Goal: Find specific page/section: Find specific page/section

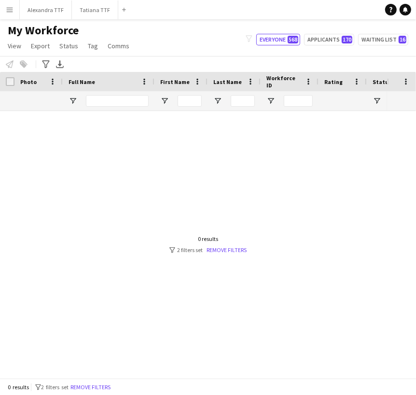
drag, startPoint x: 95, startPoint y: 108, endPoint x: 107, endPoint y: 101, distance: 13.8
click at [95, 108] on div at bounding box center [117, 100] width 63 height 19
click at [111, 99] on input "Full Name Filter Input" at bounding box center [117, 101] width 63 height 12
type input "*****"
click at [213, 251] on link "Remove filters" at bounding box center [227, 249] width 40 height 7
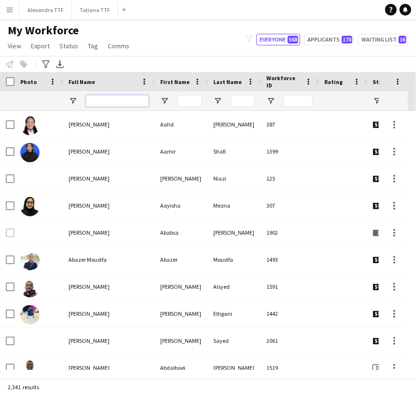
click at [94, 101] on input "Full Name Filter Input" at bounding box center [117, 101] width 63 height 12
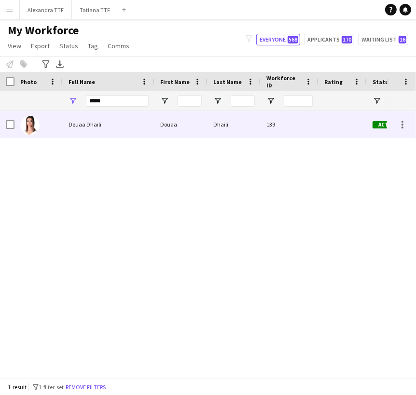
click at [93, 122] on span "Douaa Dhaili" at bounding box center [85, 124] width 33 height 7
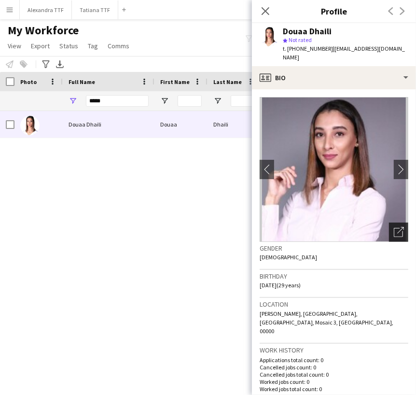
click at [394, 227] on icon "Open photos pop-in" at bounding box center [399, 232] width 10 height 10
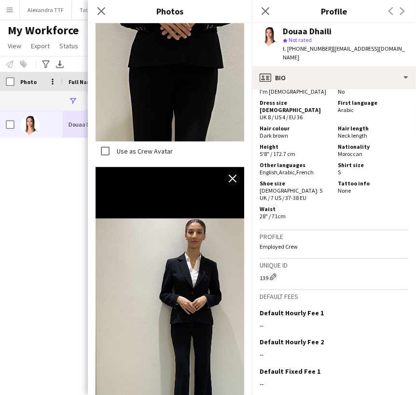
scroll to position [875, 0]
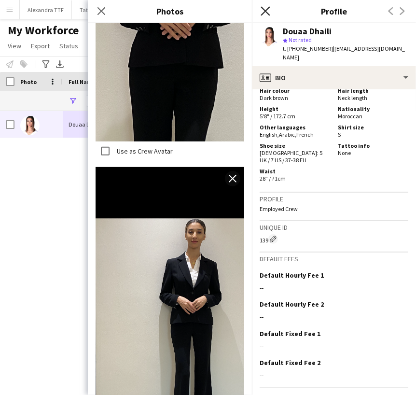
click at [265, 6] on icon "Close pop-in" at bounding box center [265, 10] width 9 height 9
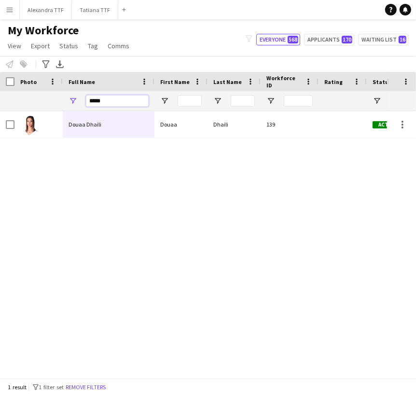
click at [108, 98] on input "*****" at bounding box center [117, 101] width 63 height 12
click at [95, 103] on input "*****" at bounding box center [117, 101] width 63 height 12
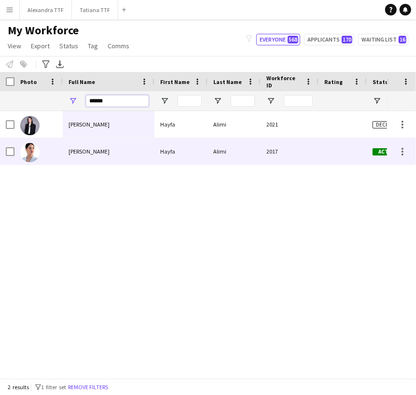
type input "******"
click at [54, 156] on div at bounding box center [38, 151] width 48 height 27
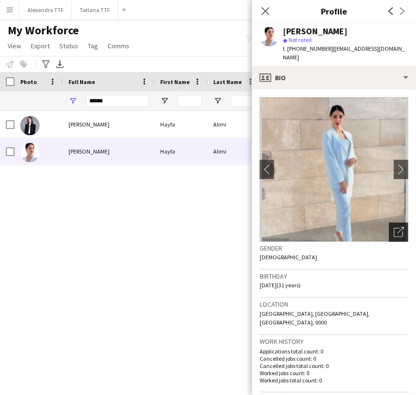
click at [394, 227] on icon "Open photos pop-in" at bounding box center [399, 232] width 10 height 10
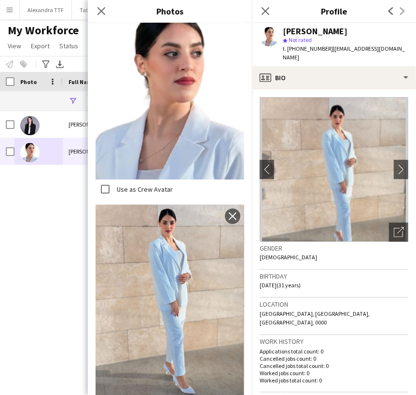
scroll to position [636, 0]
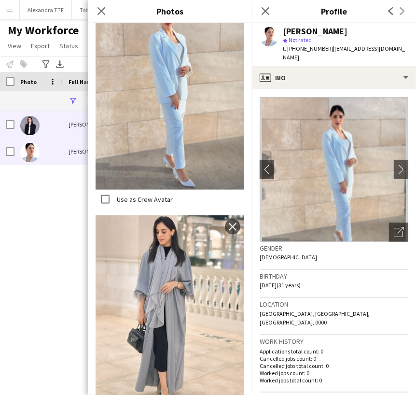
click at [73, 117] on div "[PERSON_NAME]" at bounding box center [109, 124] width 92 height 27
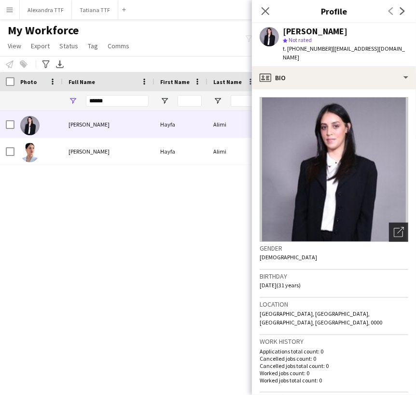
click at [389, 223] on div "Open photos pop-in" at bounding box center [398, 232] width 19 height 19
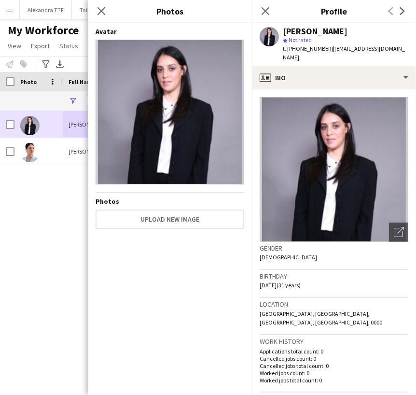
click at [51, 148] on div at bounding box center [38, 151] width 48 height 27
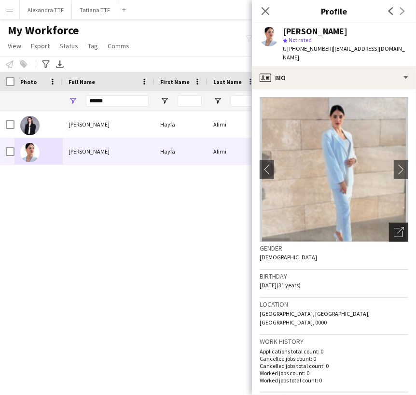
click at [394, 227] on icon "Open photos pop-in" at bounding box center [399, 232] width 10 height 10
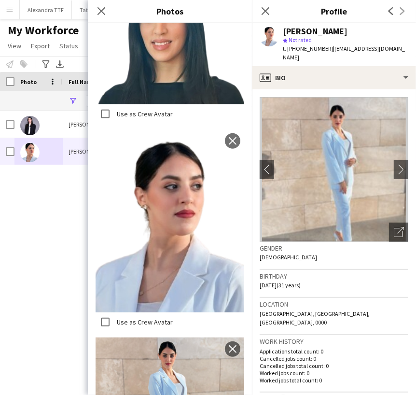
scroll to position [322, 0]
